Goal: Task Accomplishment & Management: Manage account settings

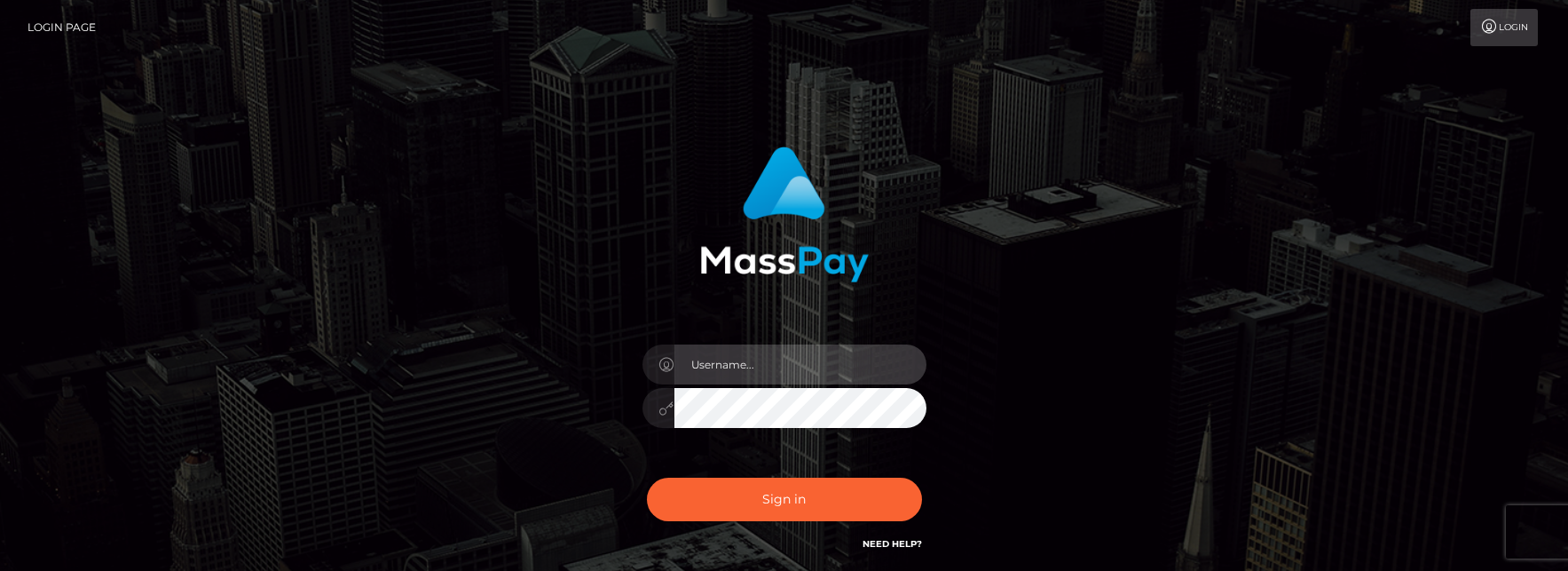
click at [788, 372] on input "text" at bounding box center [800, 365] width 252 height 40
type input "matias.tilia"
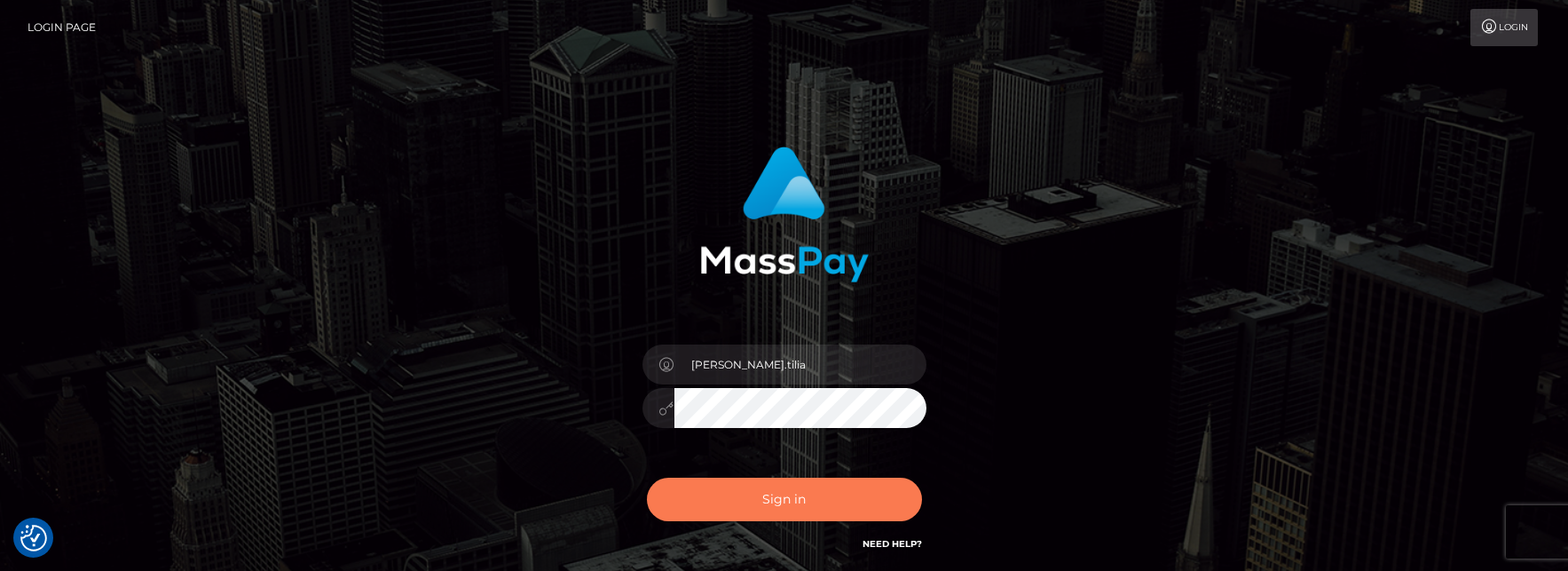
click at [729, 501] on button "Sign in" at bounding box center [785, 500] width 275 height 44
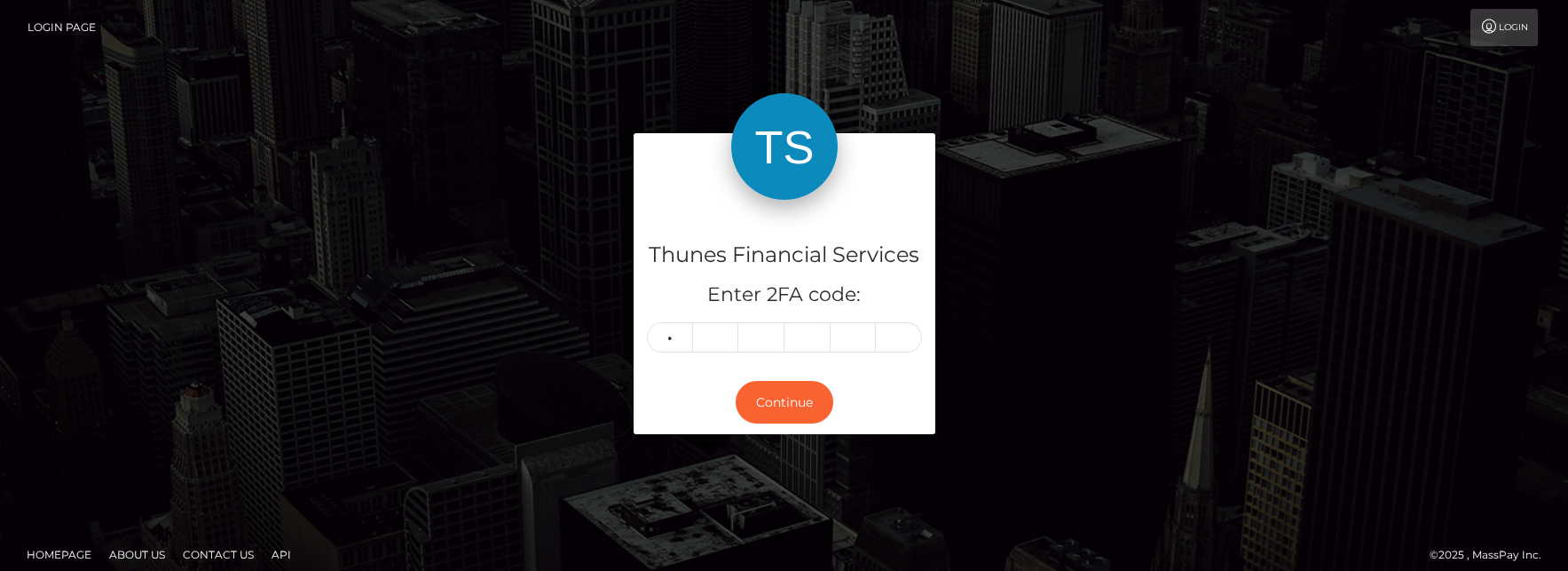
type input "1"
type input "9"
type input "8"
type input "9"
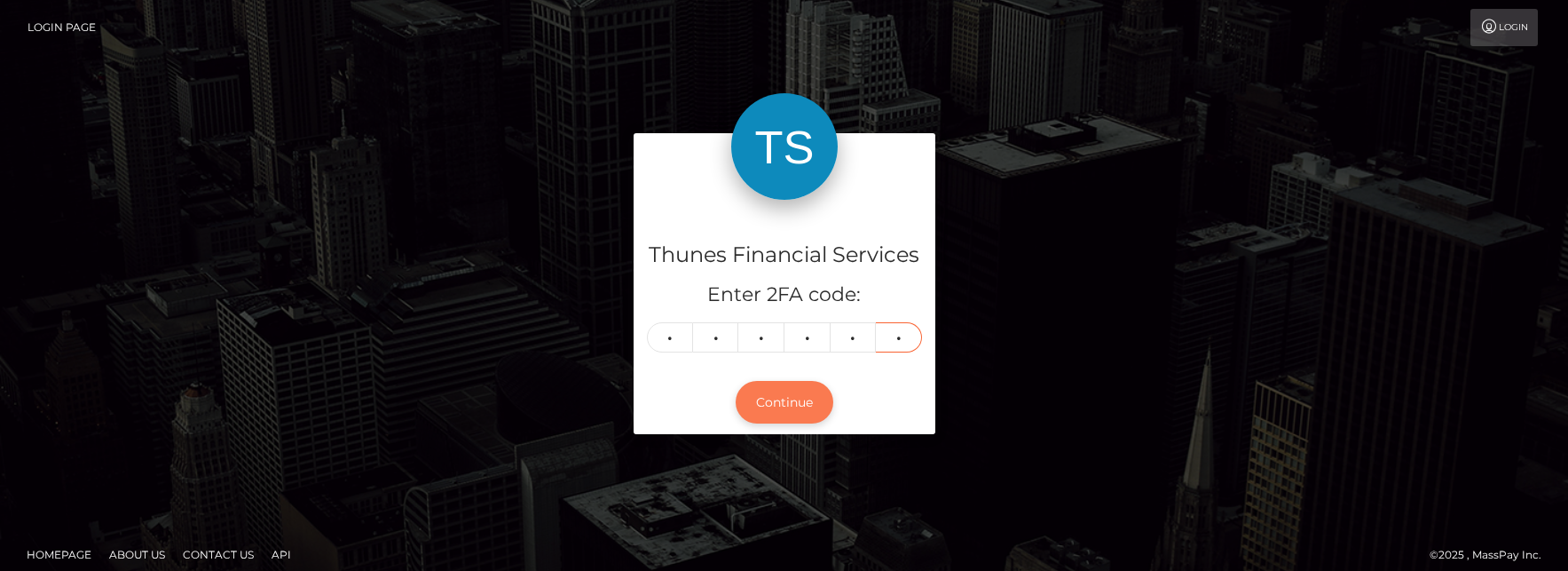
type input "1"
click at [798, 407] on button "Continue" at bounding box center [784, 402] width 97 height 44
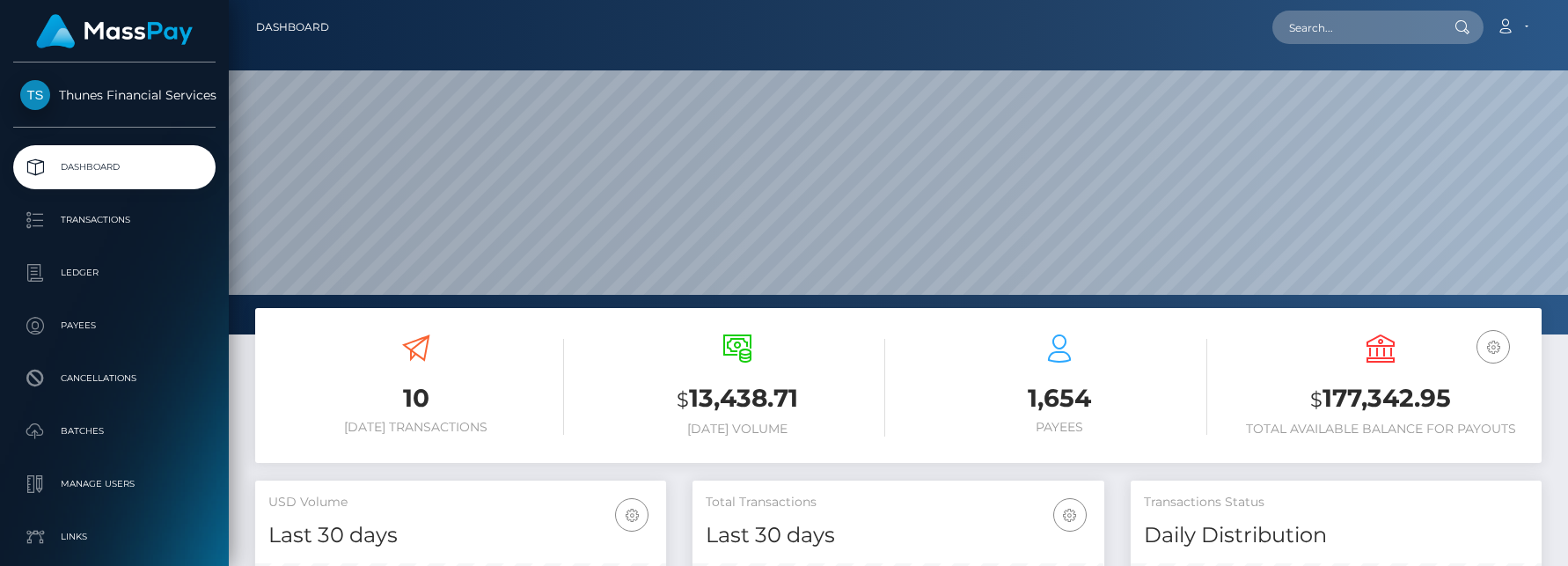
scroll to position [313, 412]
